Goal: Task Accomplishment & Management: Manage account settings

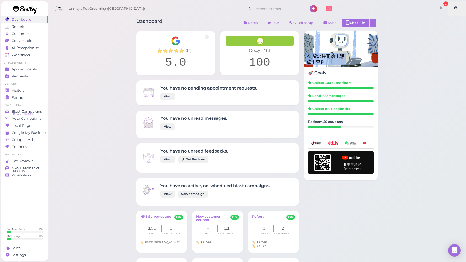
click at [459, 7] on link at bounding box center [457, 8] width 19 height 15
click at [29, 169] on span "NPS Feedbacks" at bounding box center [26, 168] width 28 height 4
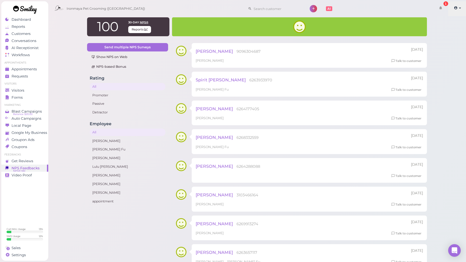
click at [455, 7] on icon at bounding box center [456, 8] width 4 height 5
click at [443, 37] on link "Logout" at bounding box center [445, 39] width 43 height 6
